Goal: Transaction & Acquisition: Subscribe to service/newsletter

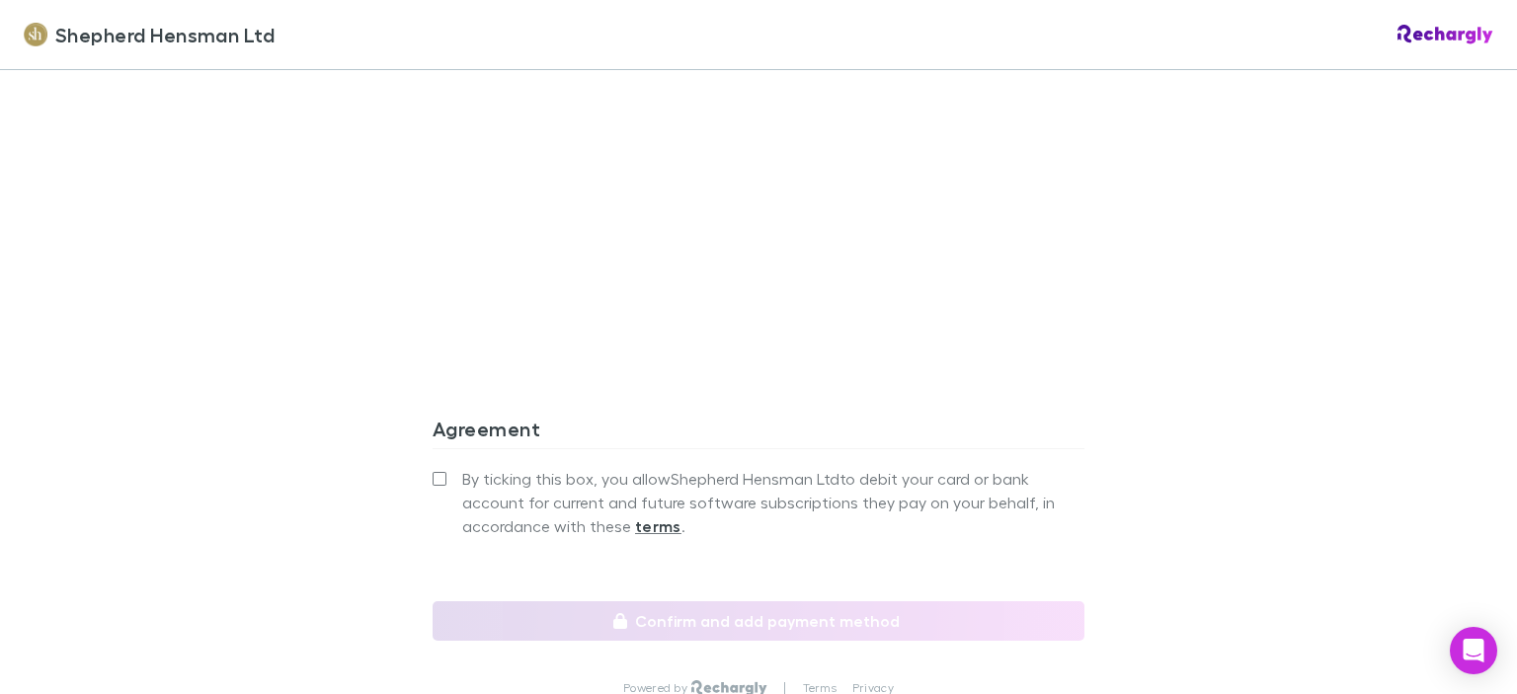
scroll to position [1733, 0]
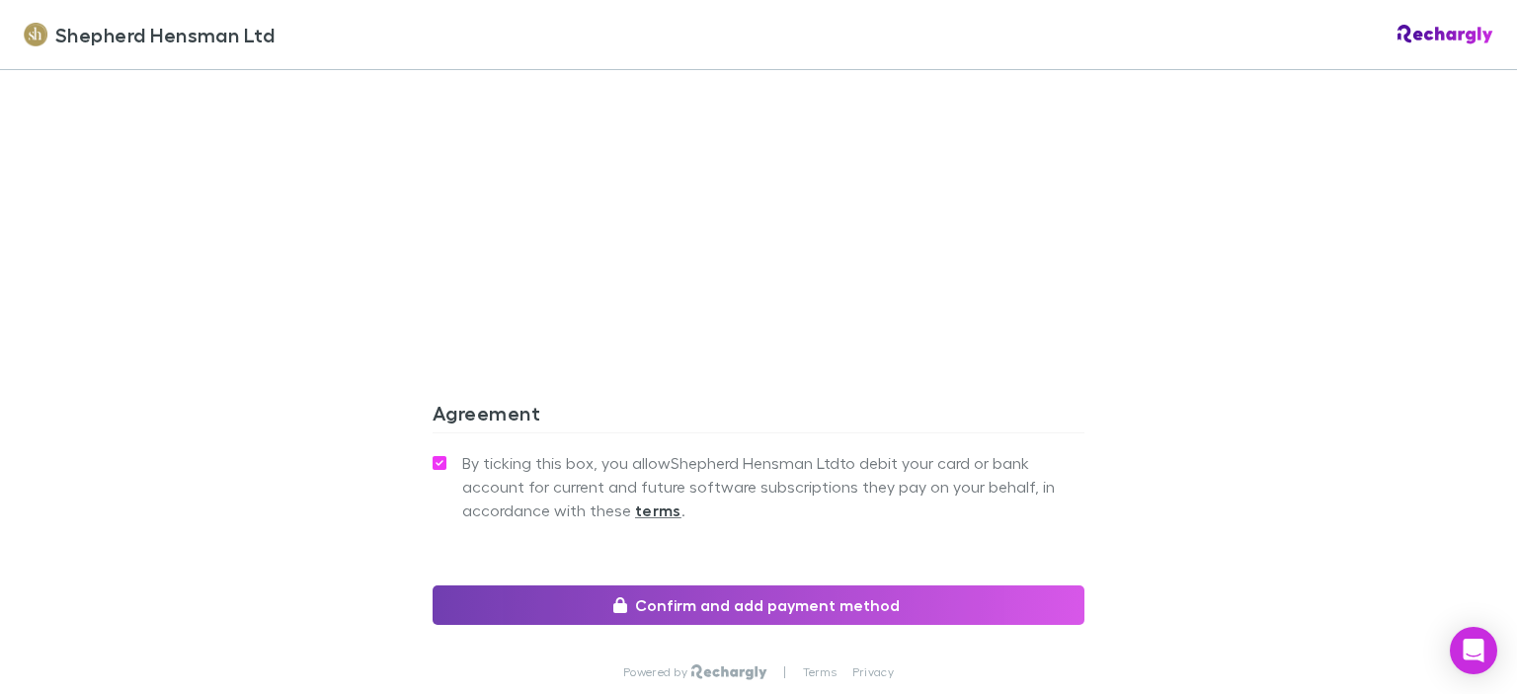
click at [644, 596] on button "Confirm and add payment method" at bounding box center [759, 606] width 652 height 40
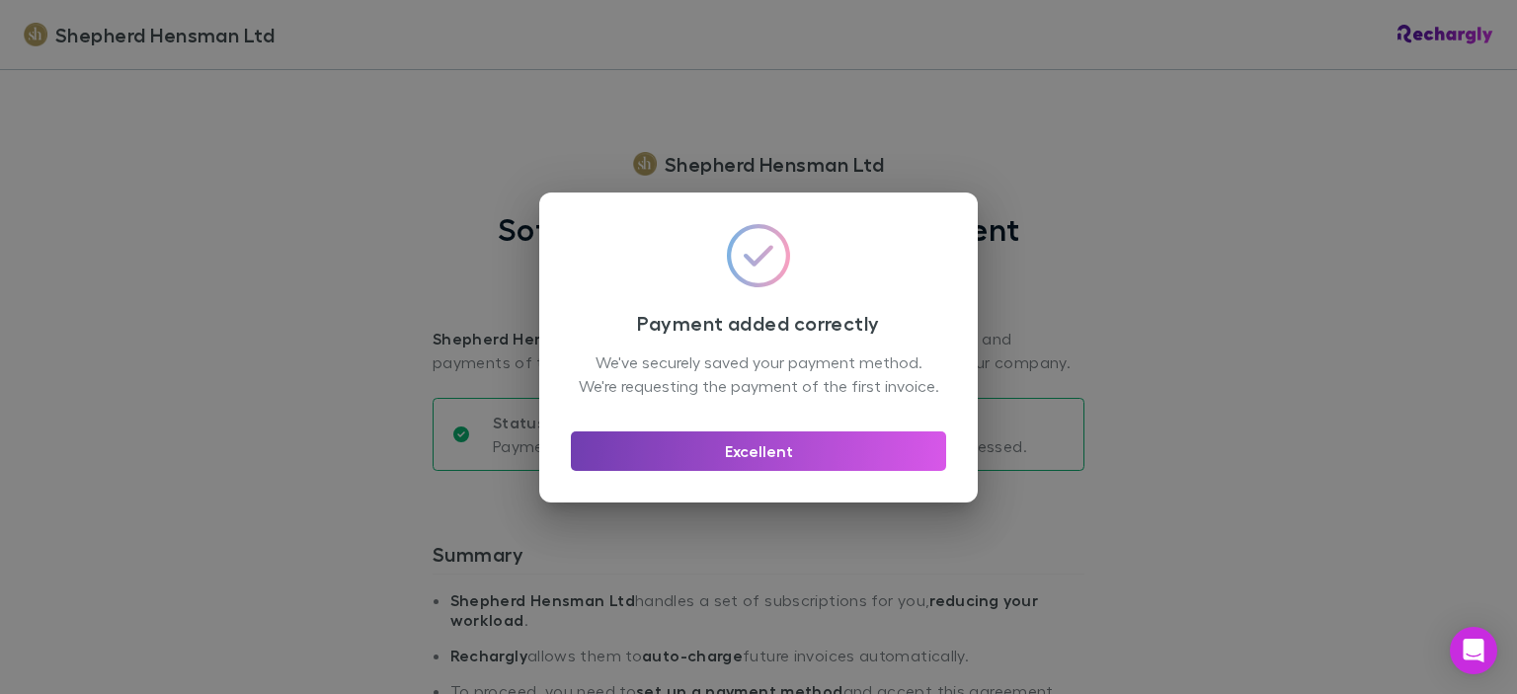
click at [760, 464] on button "Excellent" at bounding box center [758, 452] width 375 height 40
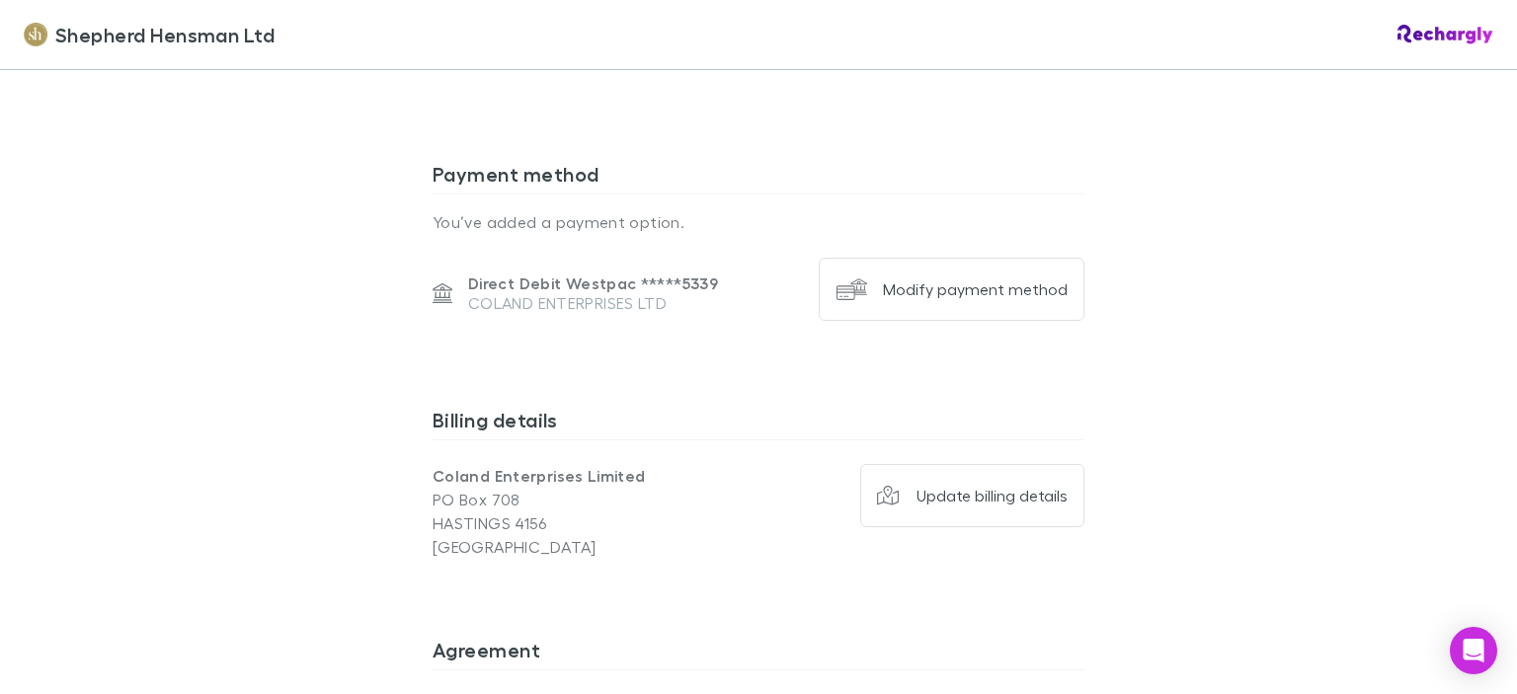
scroll to position [1274, 0]
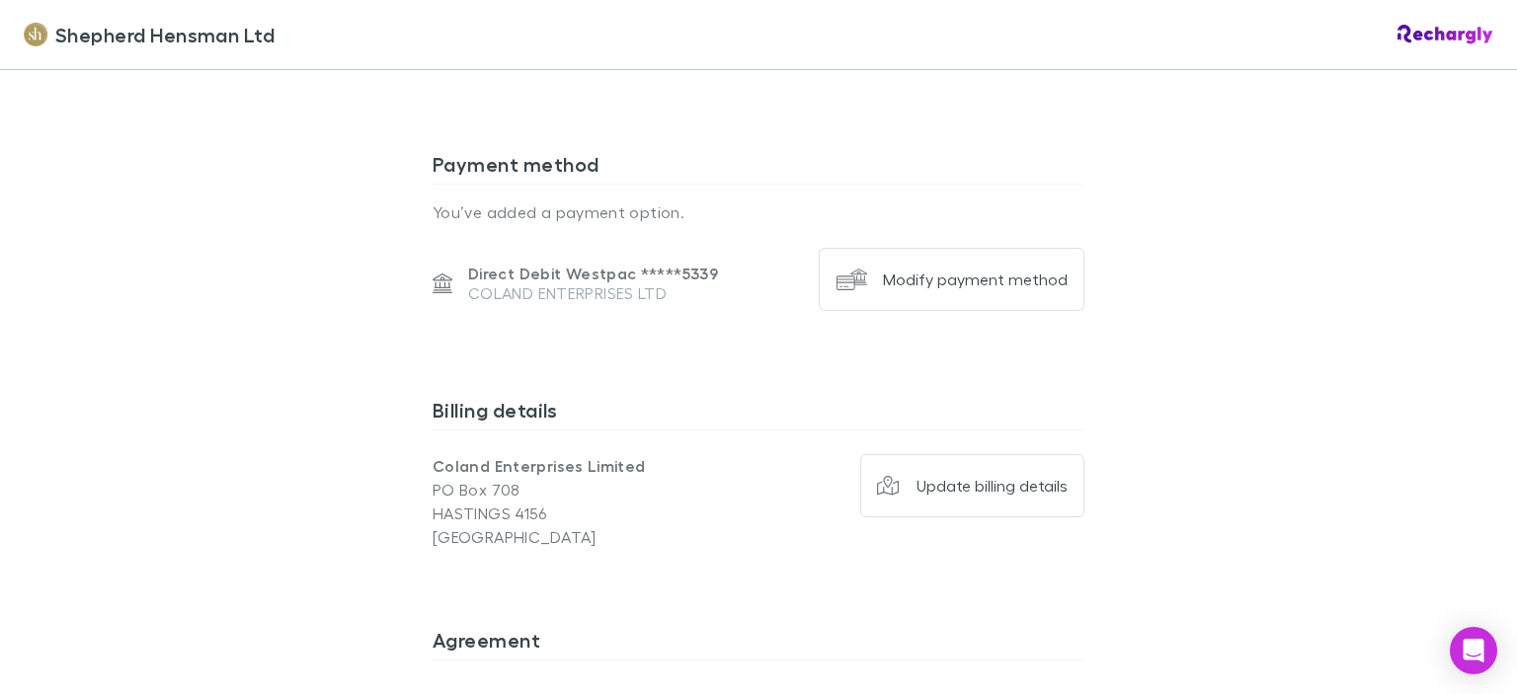
click at [995, 442] on div at bounding box center [759, 442] width 652 height 25
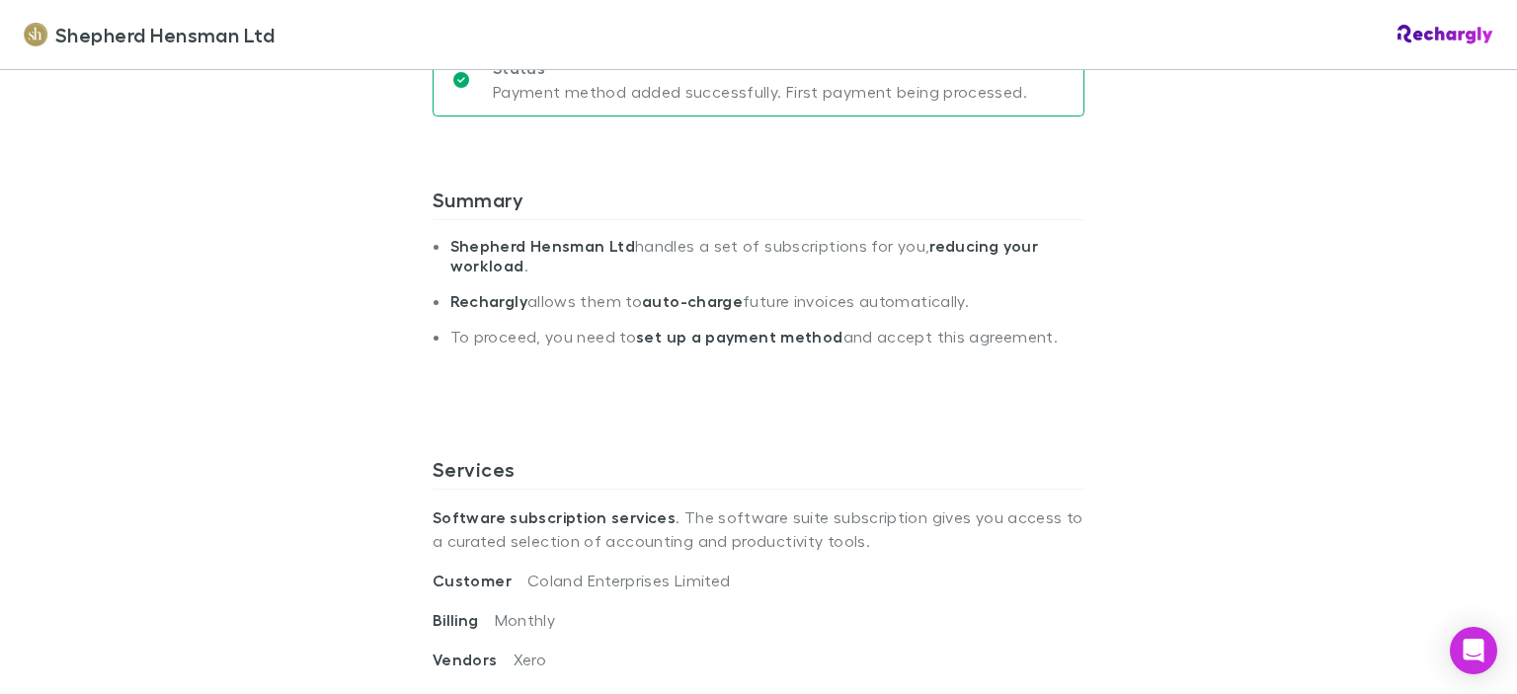
scroll to position [354, 0]
